Goal: Information Seeking & Learning: Find specific fact

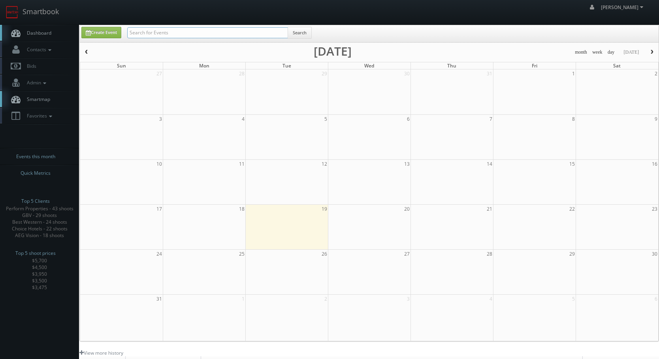
click at [152, 31] on input "text" at bounding box center [207, 32] width 161 height 11
type input "phillips"
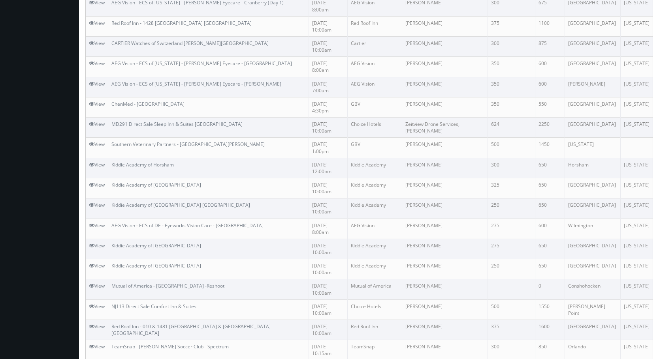
scroll to position [407, 0]
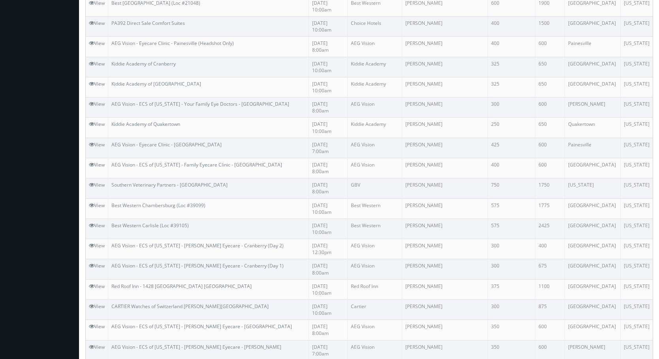
drag, startPoint x: 286, startPoint y: 258, endPoint x: 269, endPoint y: 52, distance: 207.3
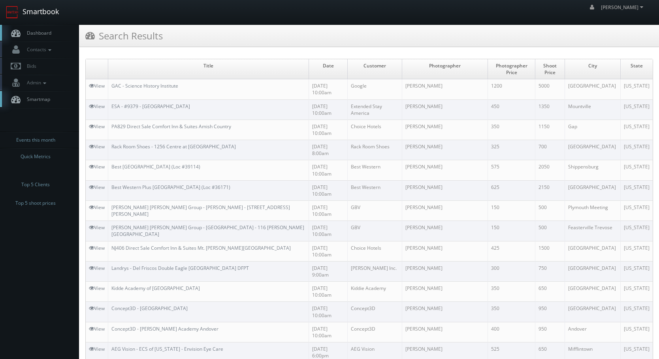
drag, startPoint x: 50, startPoint y: 6, endPoint x: 56, endPoint y: 10, distance: 7.7
click at [50, 6] on link "Smartbook" at bounding box center [32, 12] width 65 height 24
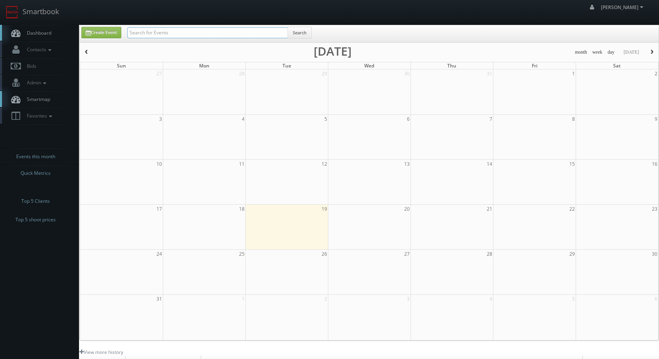
drag, startPoint x: 0, startPoint y: 0, endPoint x: 152, endPoint y: 38, distance: 156.3
click at [155, 32] on input "text" at bounding box center [207, 32] width 161 height 11
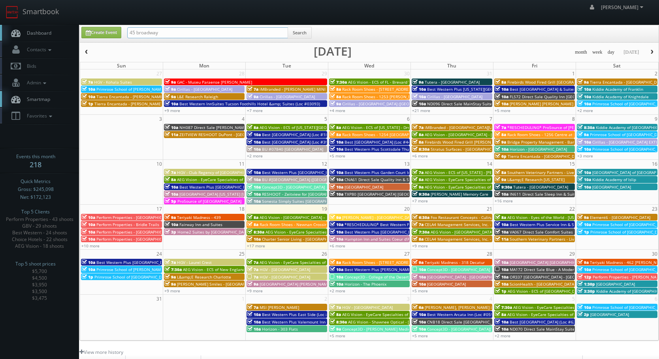
type input "45 broadway"
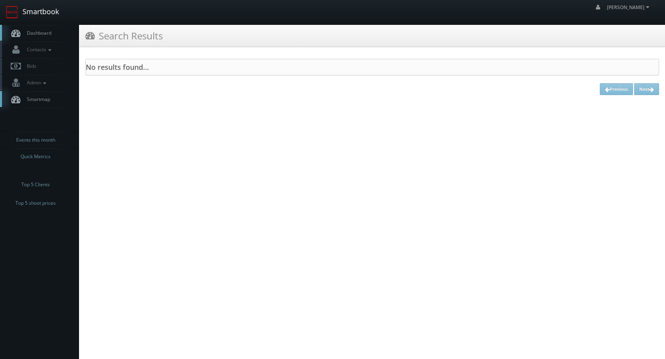
click at [38, 12] on link "Smartbook" at bounding box center [32, 12] width 65 height 24
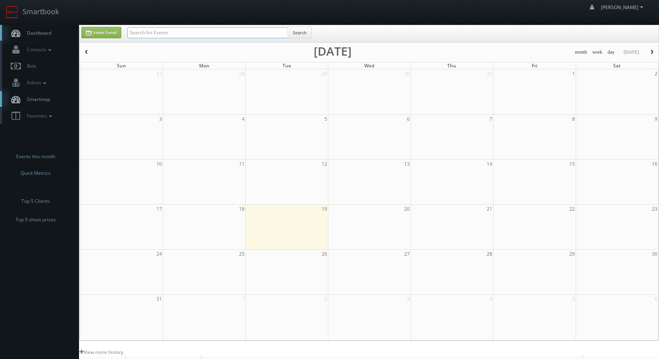
click at [170, 36] on input "text" at bounding box center [207, 32] width 161 height 11
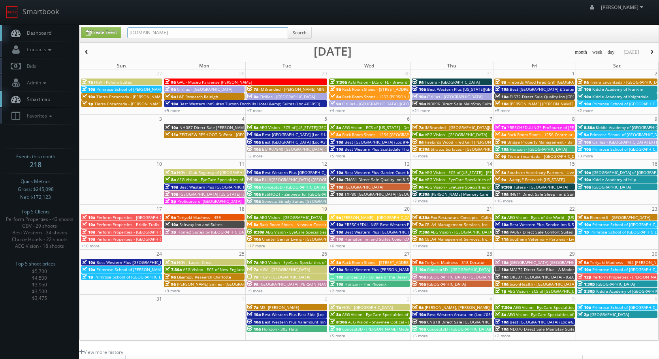
type input "tpglaws.com"
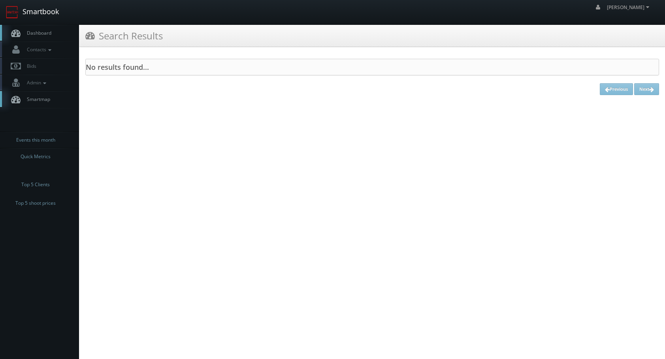
drag, startPoint x: 42, startPoint y: 13, endPoint x: 66, endPoint y: 13, distance: 24.1
click at [42, 13] on link "Smartbook" at bounding box center [32, 12] width 65 height 24
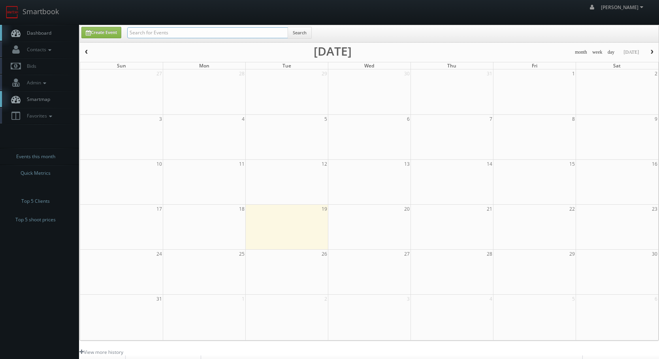
click at [147, 32] on input "text" at bounding box center [207, 32] width 161 height 11
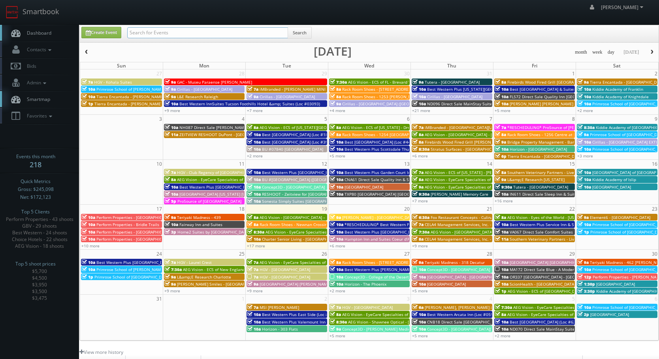
click at [153, 37] on input "text" at bounding box center [207, 32] width 161 height 11
type input "associates"
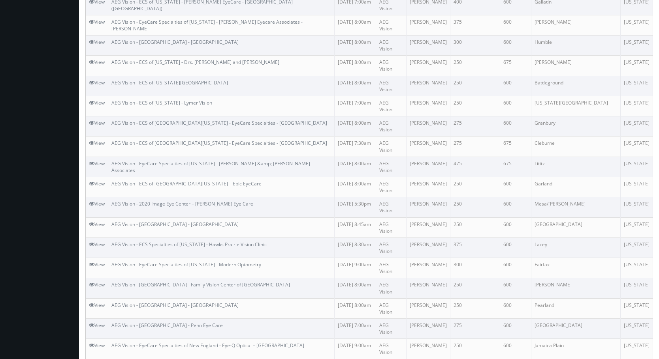
scroll to position [413, 0]
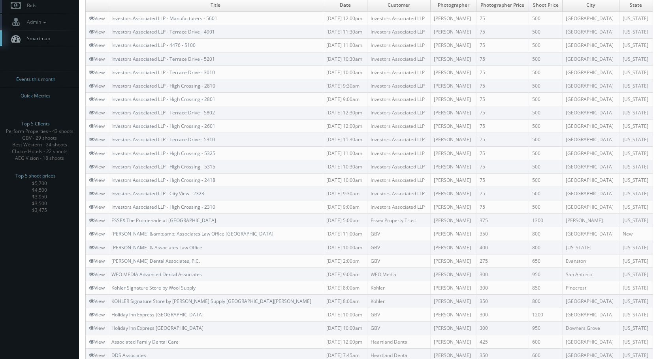
scroll to position [90, 0]
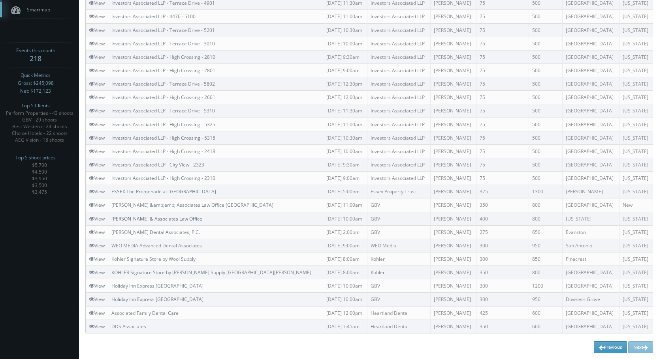
click at [126, 220] on link "[PERSON_NAME] & Associates Law Office" at bounding box center [156, 219] width 91 height 7
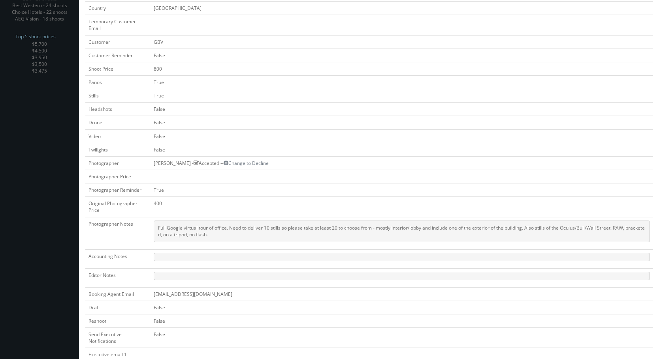
scroll to position [276, 0]
